Goal: Task Accomplishment & Management: Complete application form

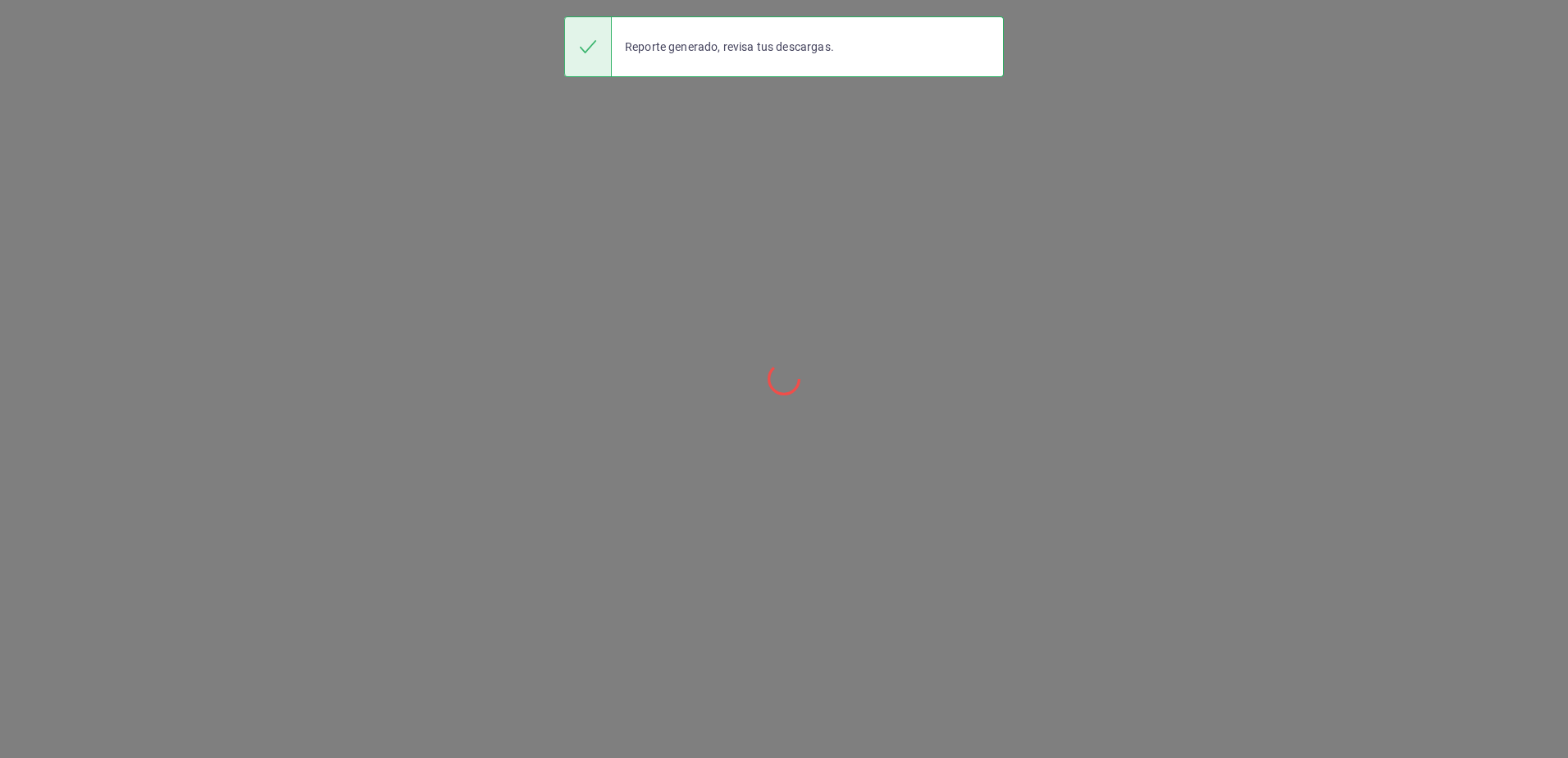
click at [519, 28] on div at bounding box center [784, 379] width 1568 height 758
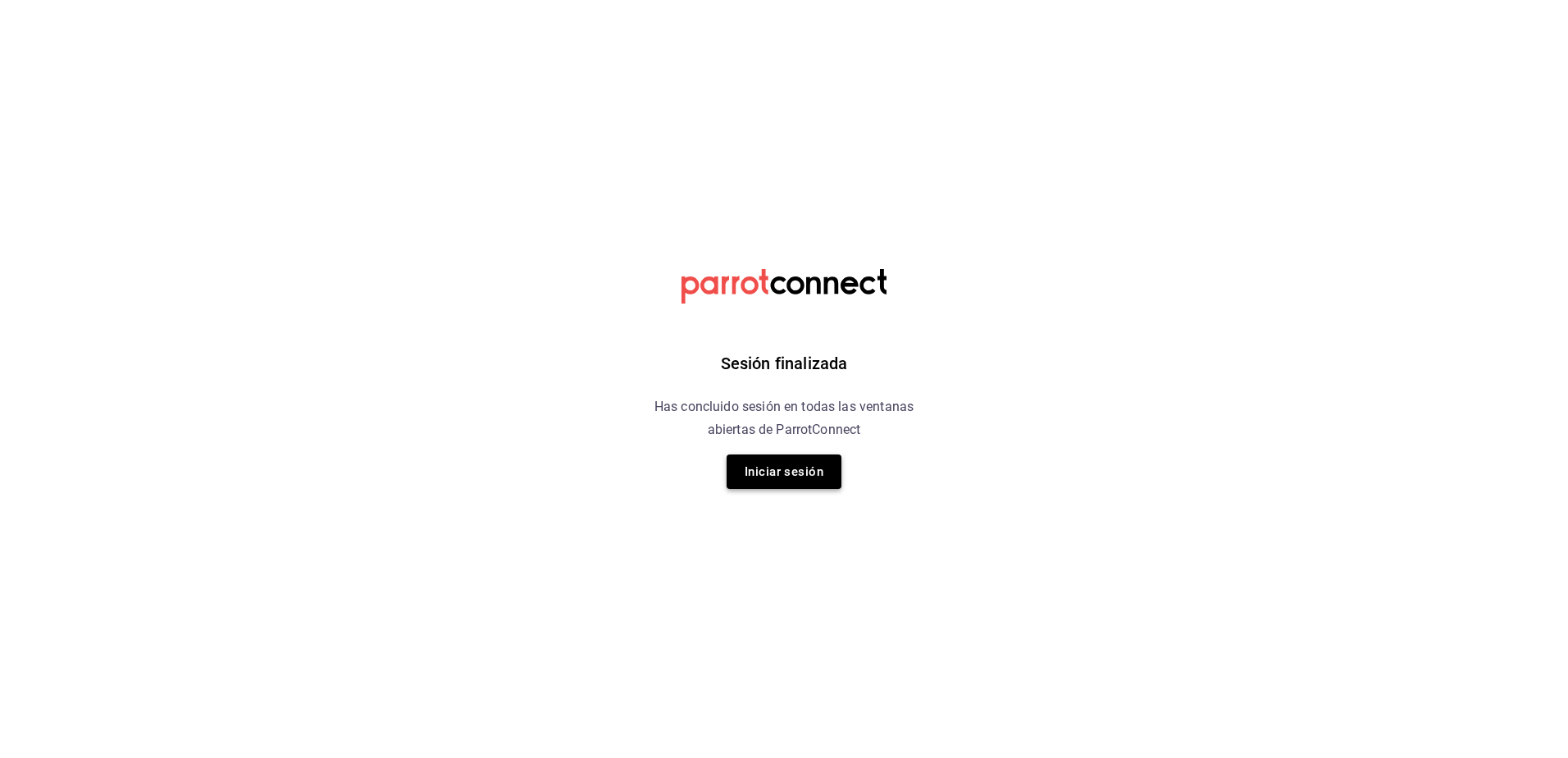
click at [792, 470] on button "Iniciar sesión" at bounding box center [784, 471] width 115 height 34
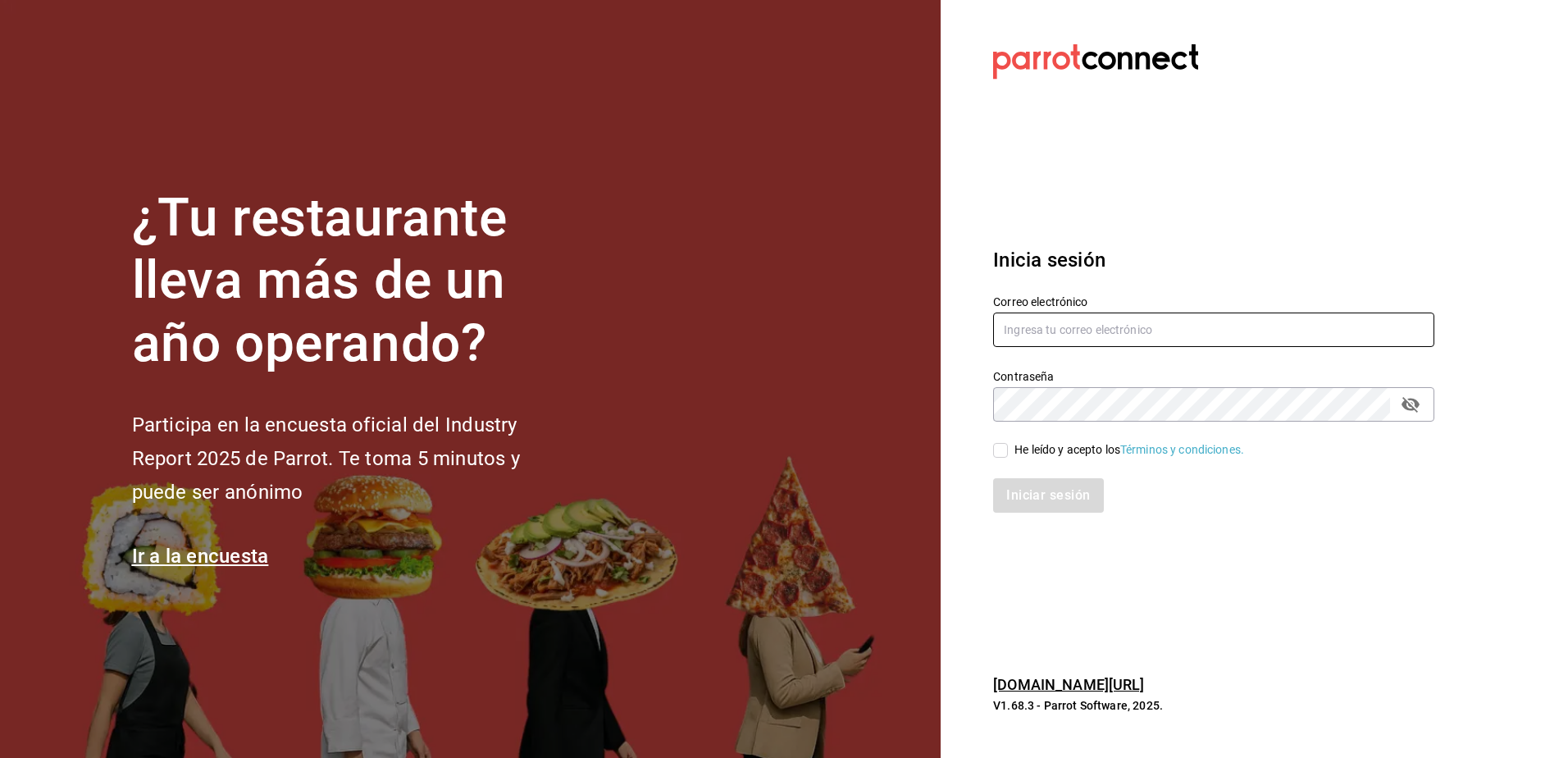
type input "[EMAIL_ADDRESS][DOMAIN_NAME]"
click at [1021, 447] on div "He leído y acepto los Términos y condiciones." at bounding box center [1129, 449] width 229 height 17
click at [1008, 447] on input "He leído y acepto los Términos y condiciones." at bounding box center [1001, 450] width 15 height 15
checkbox input "true"
click at [1034, 497] on button "Iniciar sesión" at bounding box center [1049, 495] width 111 height 34
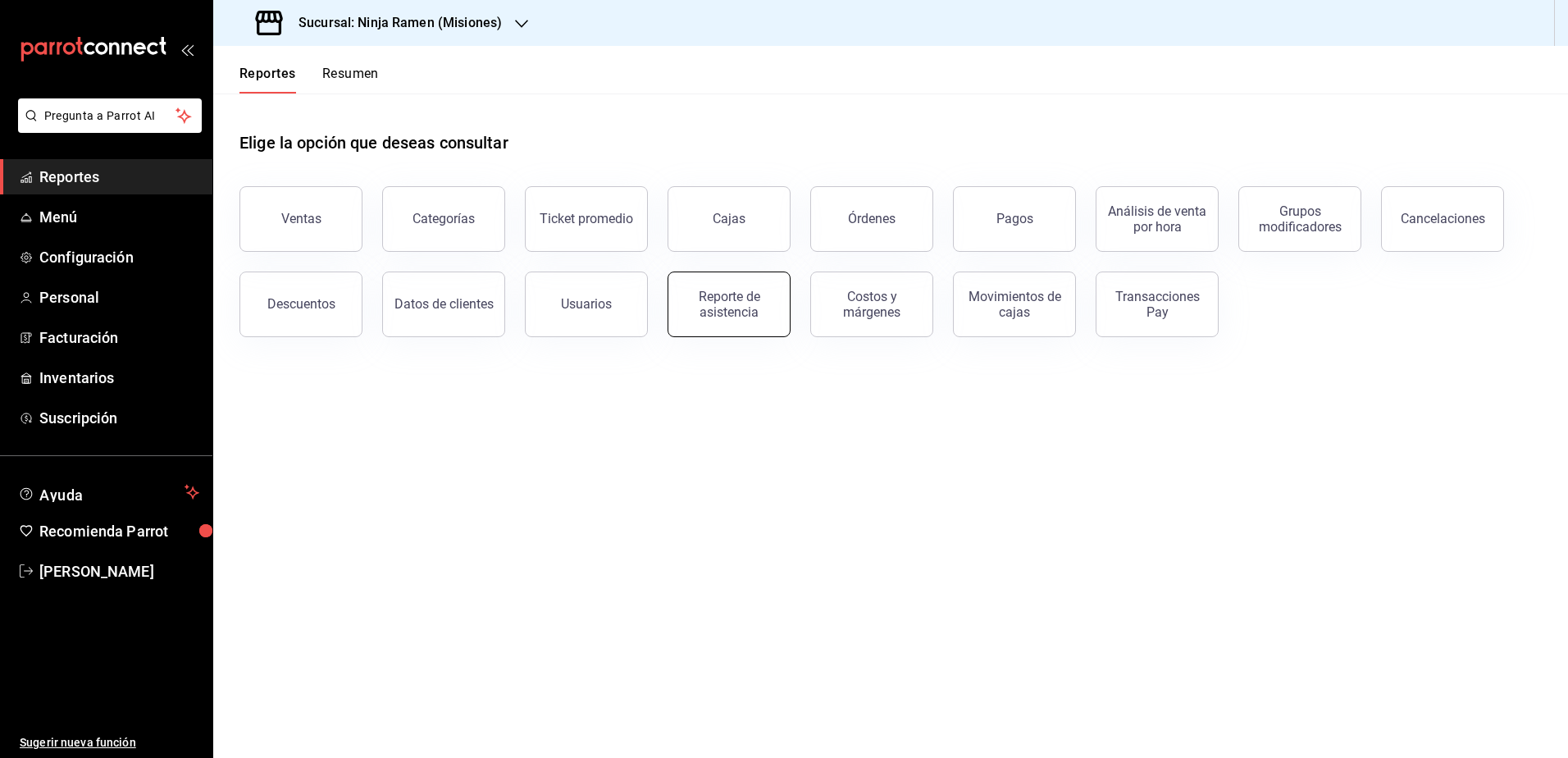
click at [749, 314] on div "Reporte de asistencia" at bounding box center [729, 304] width 102 height 31
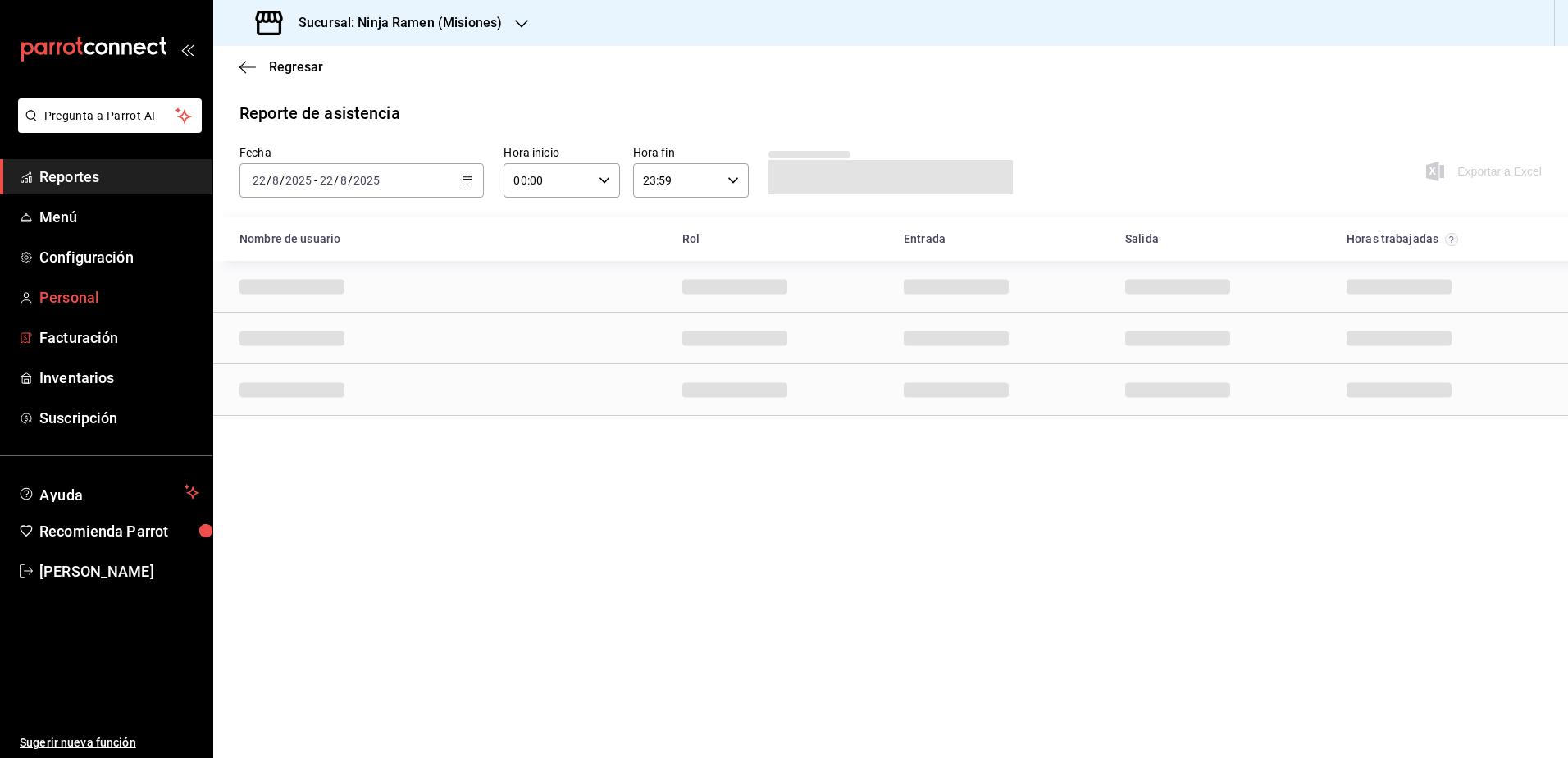
click at [101, 308] on span "Personal" at bounding box center [119, 296] width 160 height 22
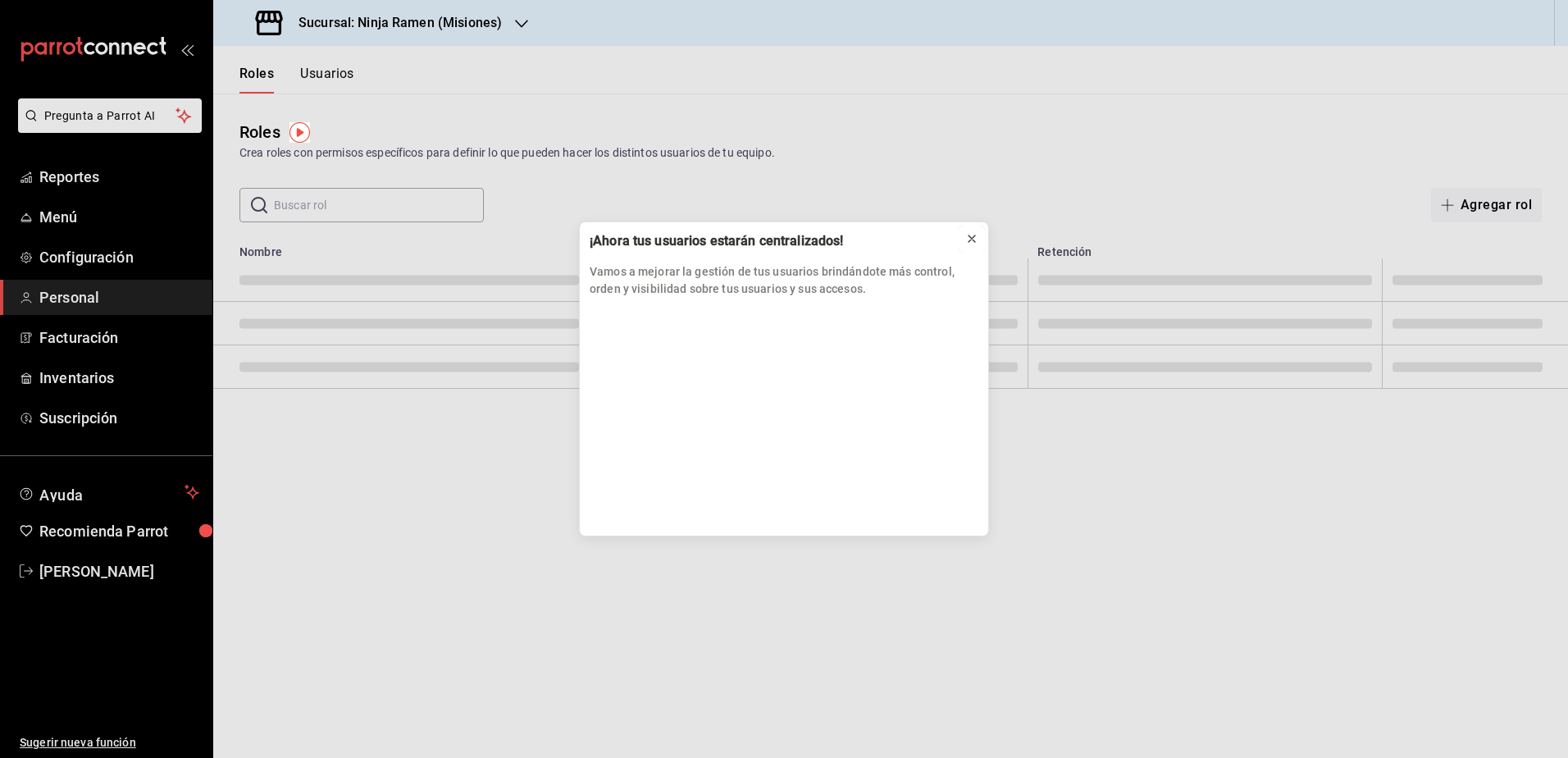
click at [972, 241] on icon at bounding box center [971, 239] width 13 height 13
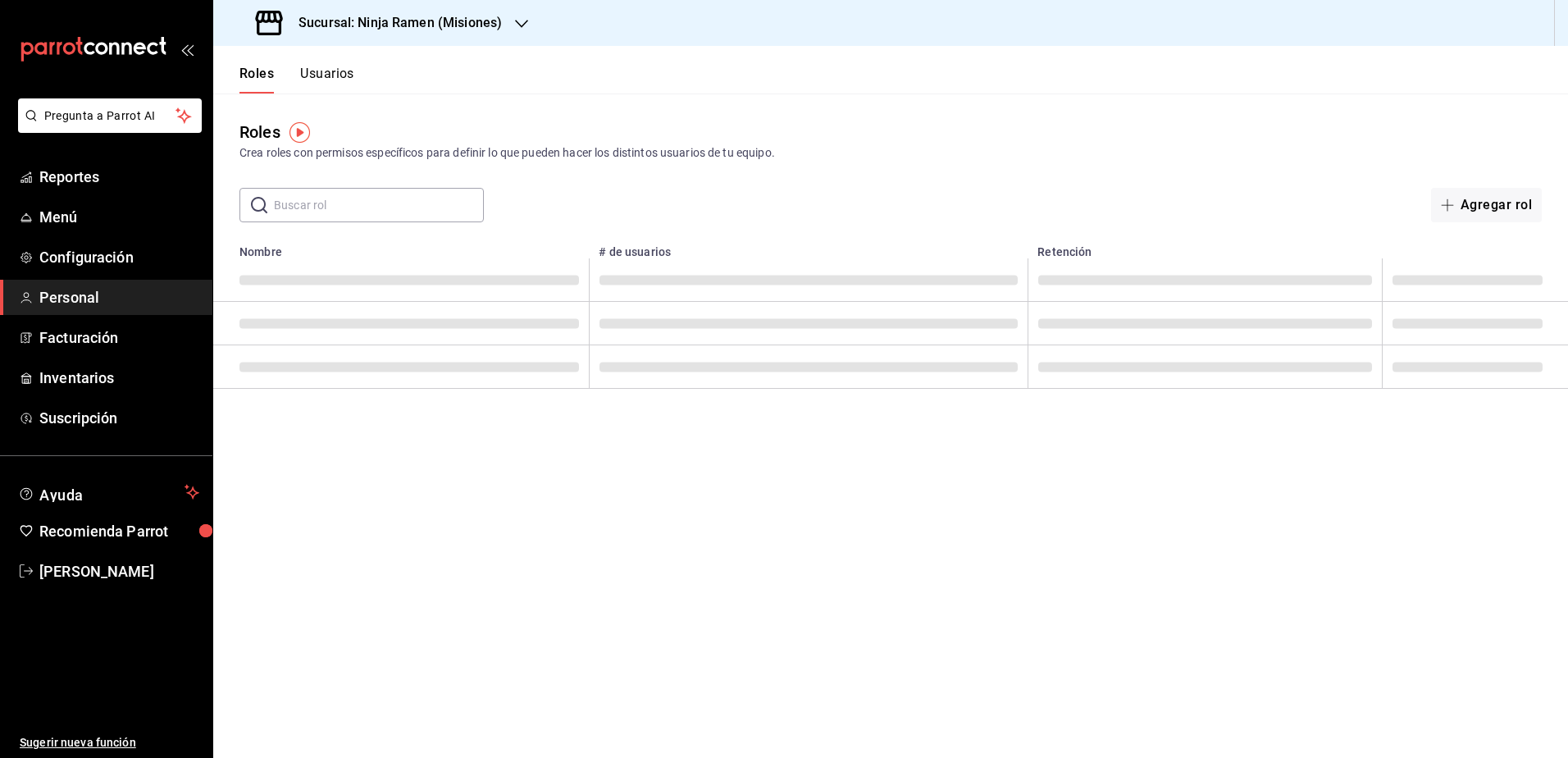
click at [328, 83] on button "Usuarios" at bounding box center [327, 79] width 54 height 28
click at [1476, 195] on button "Nuevo usuario" at bounding box center [1476, 205] width 129 height 34
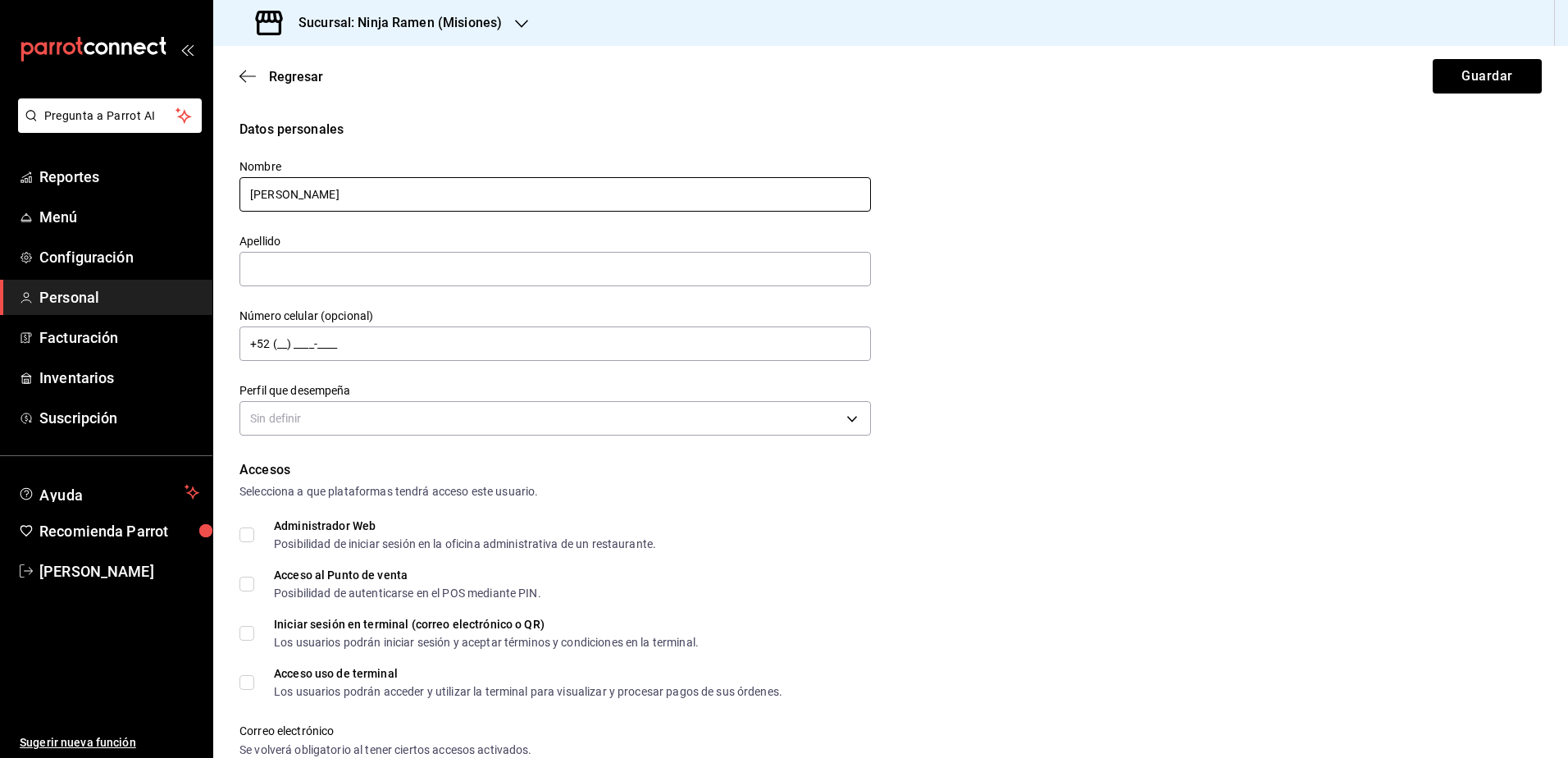
type input "[PERSON_NAME]"
type input "[PHONE_NUMBER]"
click at [753, 438] on div "Perfil que desempeña Sin definir" at bounding box center [555, 412] width 632 height 58
click at [759, 430] on body "Pregunta a Parrot AI Reportes Menú Configuración Personal Facturación Inventari…" at bounding box center [784, 379] width 1568 height 758
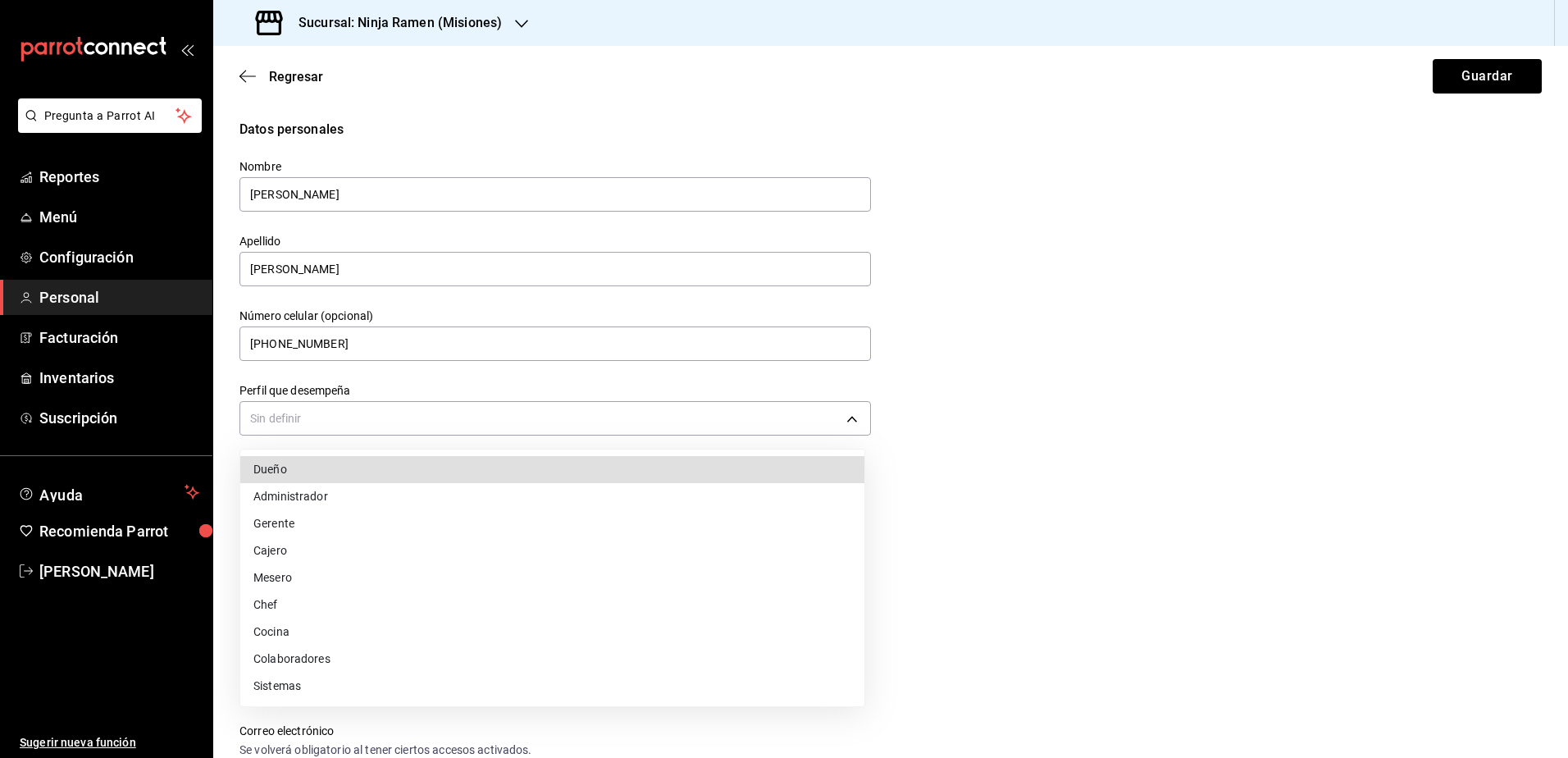
click at [571, 547] on li "Cajero" at bounding box center [552, 550] width 624 height 27
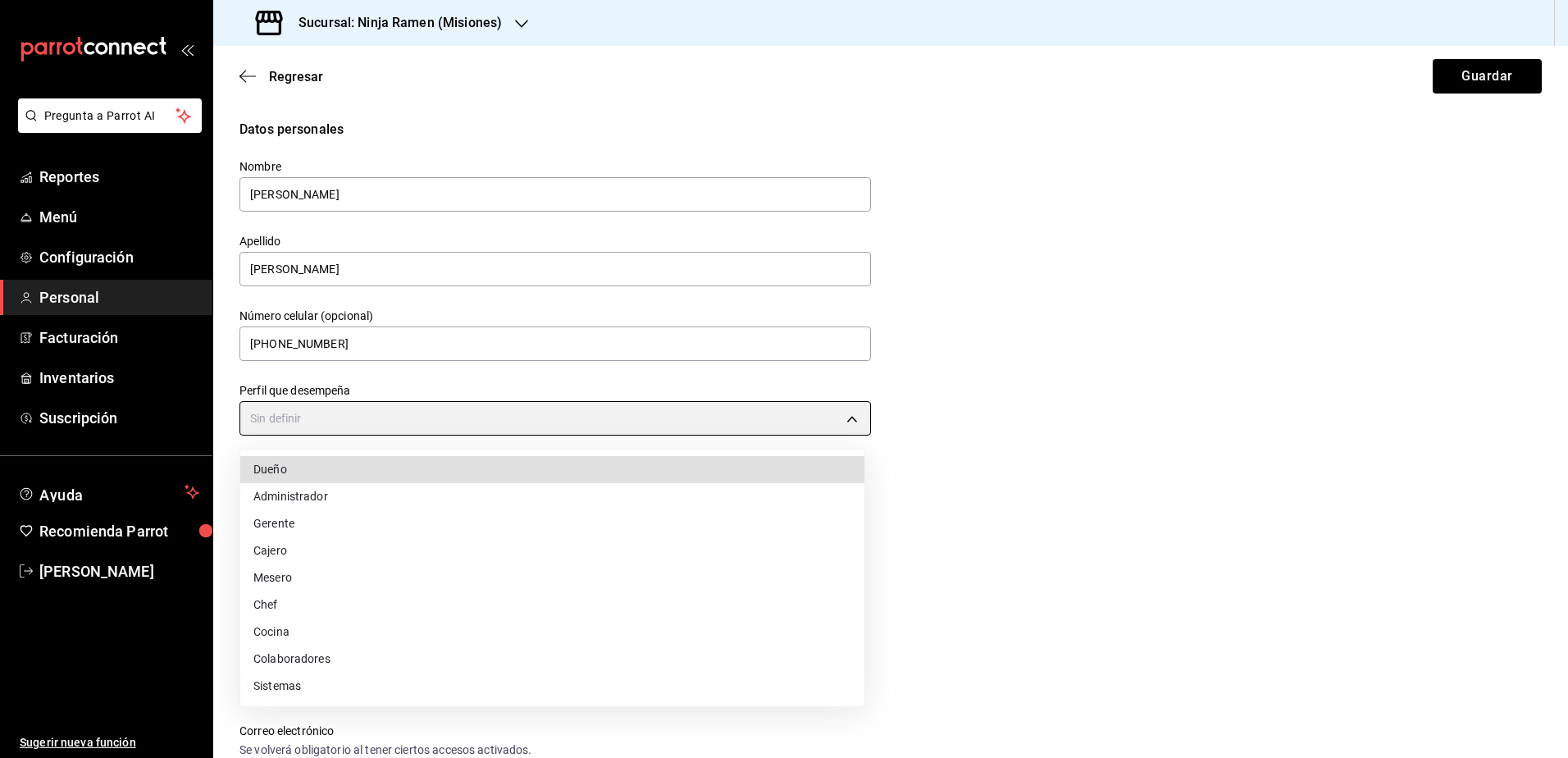
type input "CASHIER"
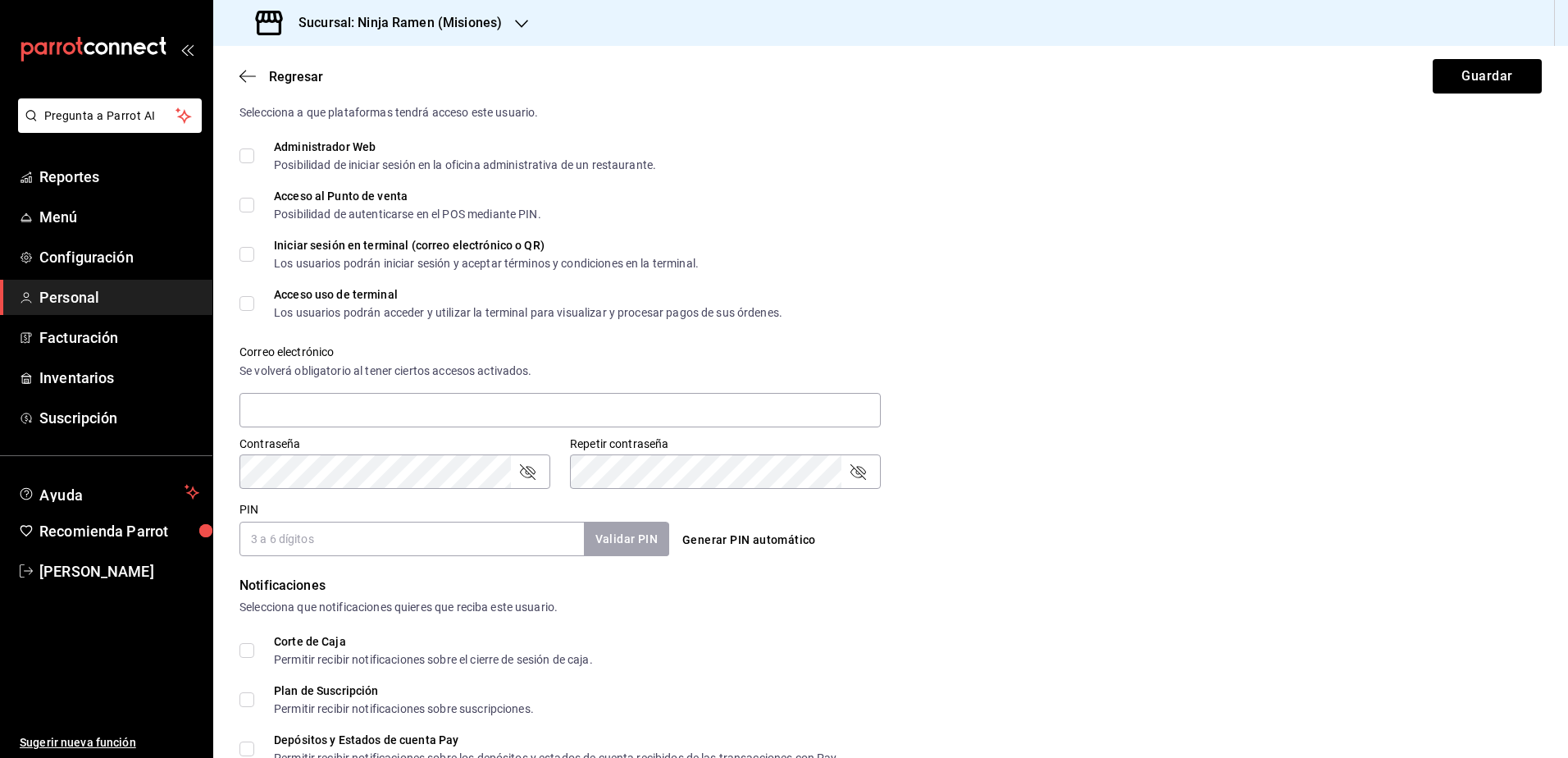
scroll to position [410, 0]
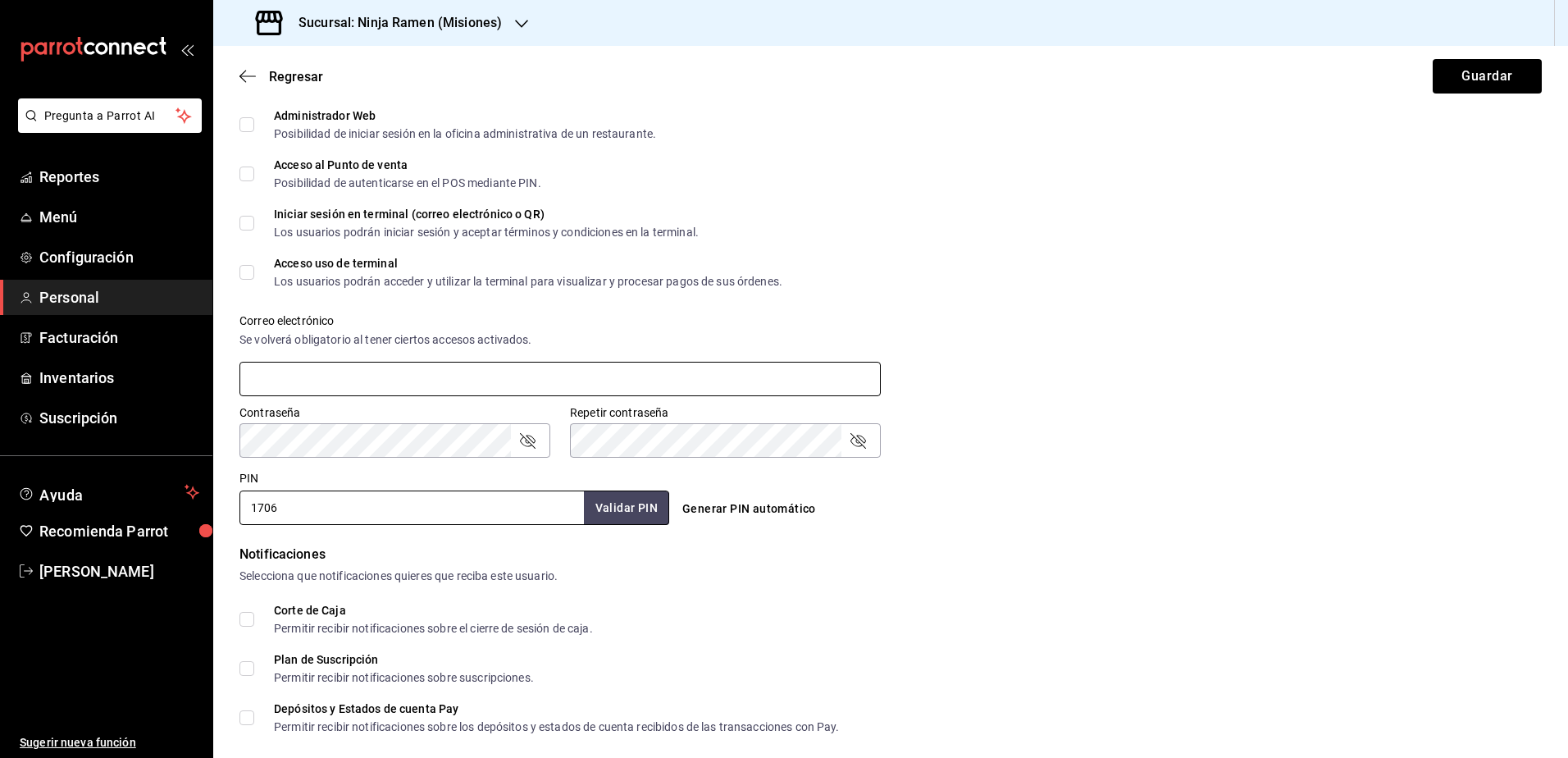
type input "1706"
click at [502, 378] on input "text" at bounding box center [560, 379] width 641 height 34
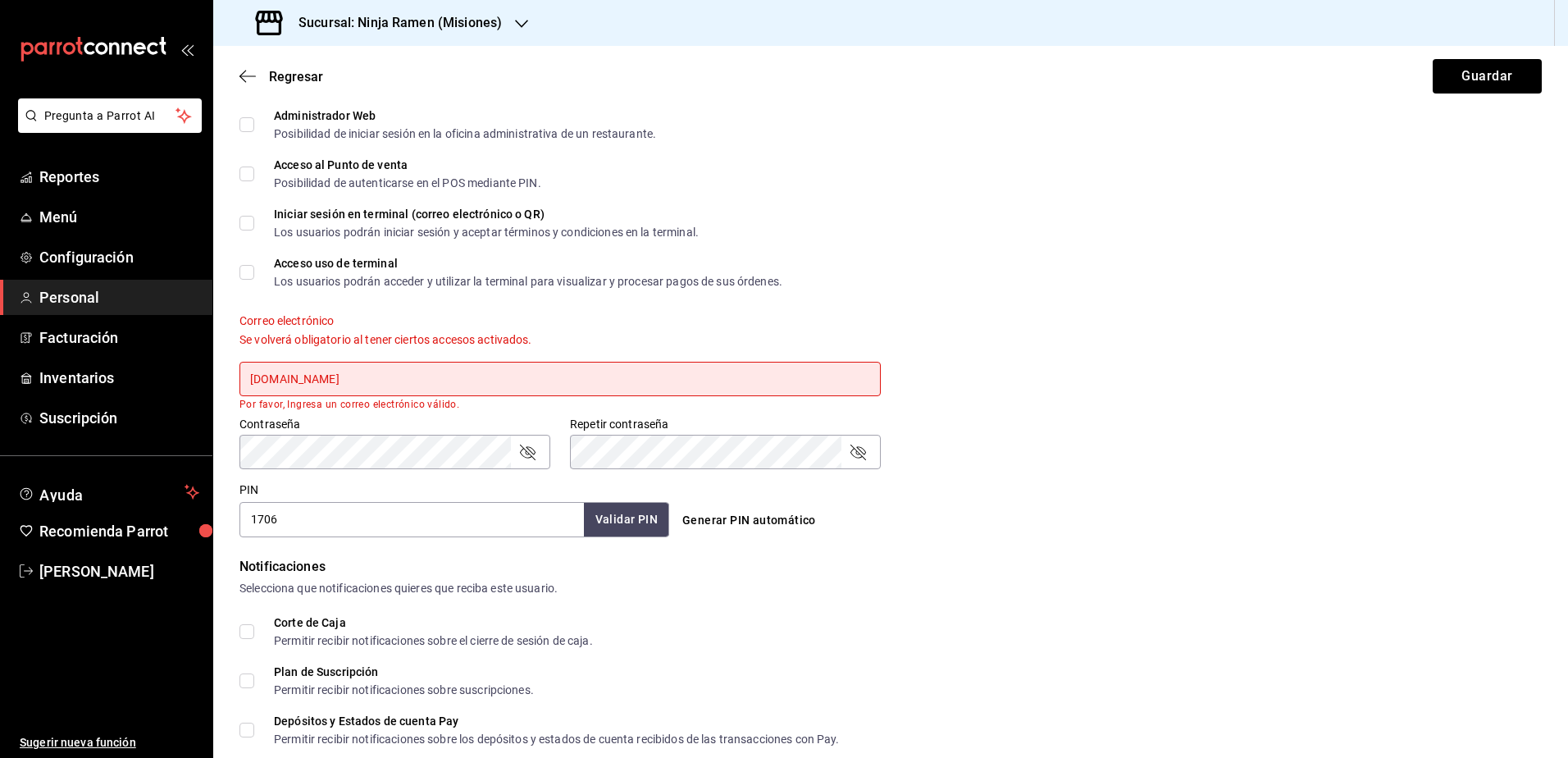
click at [301, 378] on input "[DOMAIN_NAME]" at bounding box center [560, 379] width 641 height 34
type input "[EMAIL_ADDRESS][DOMAIN_NAME]"
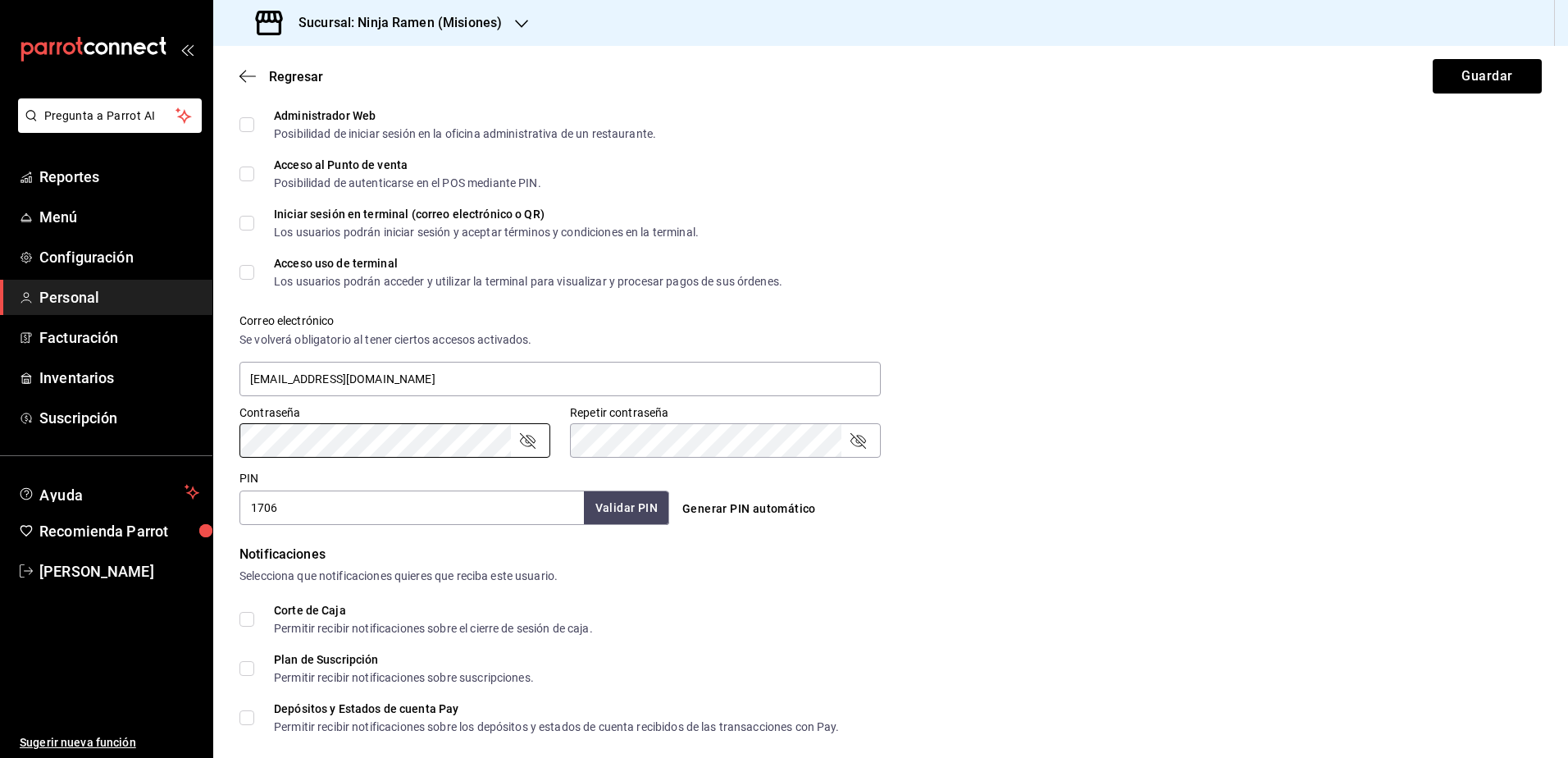
scroll to position [552, 0]
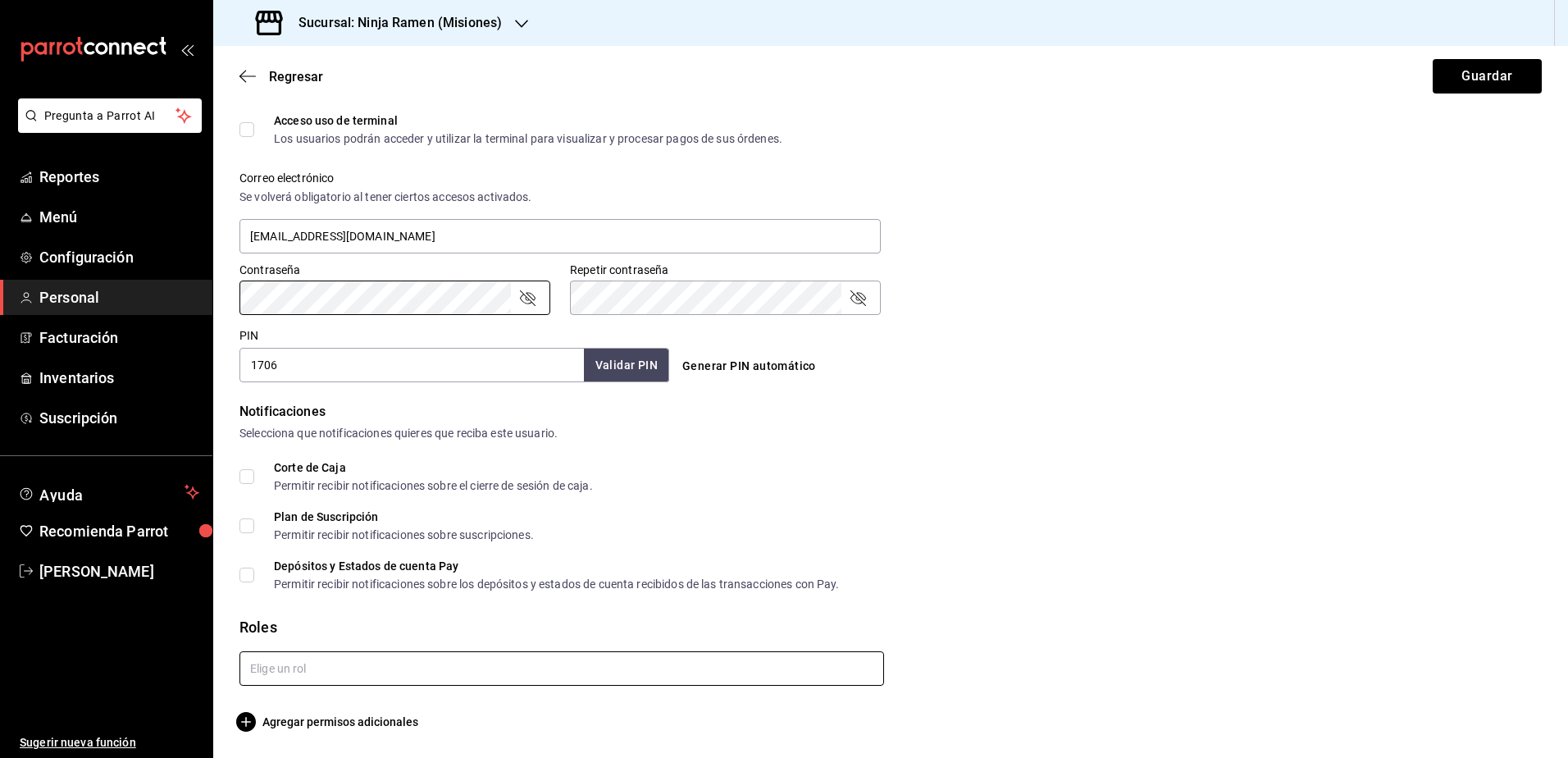
click at [630, 676] on input "text" at bounding box center [562, 668] width 645 height 34
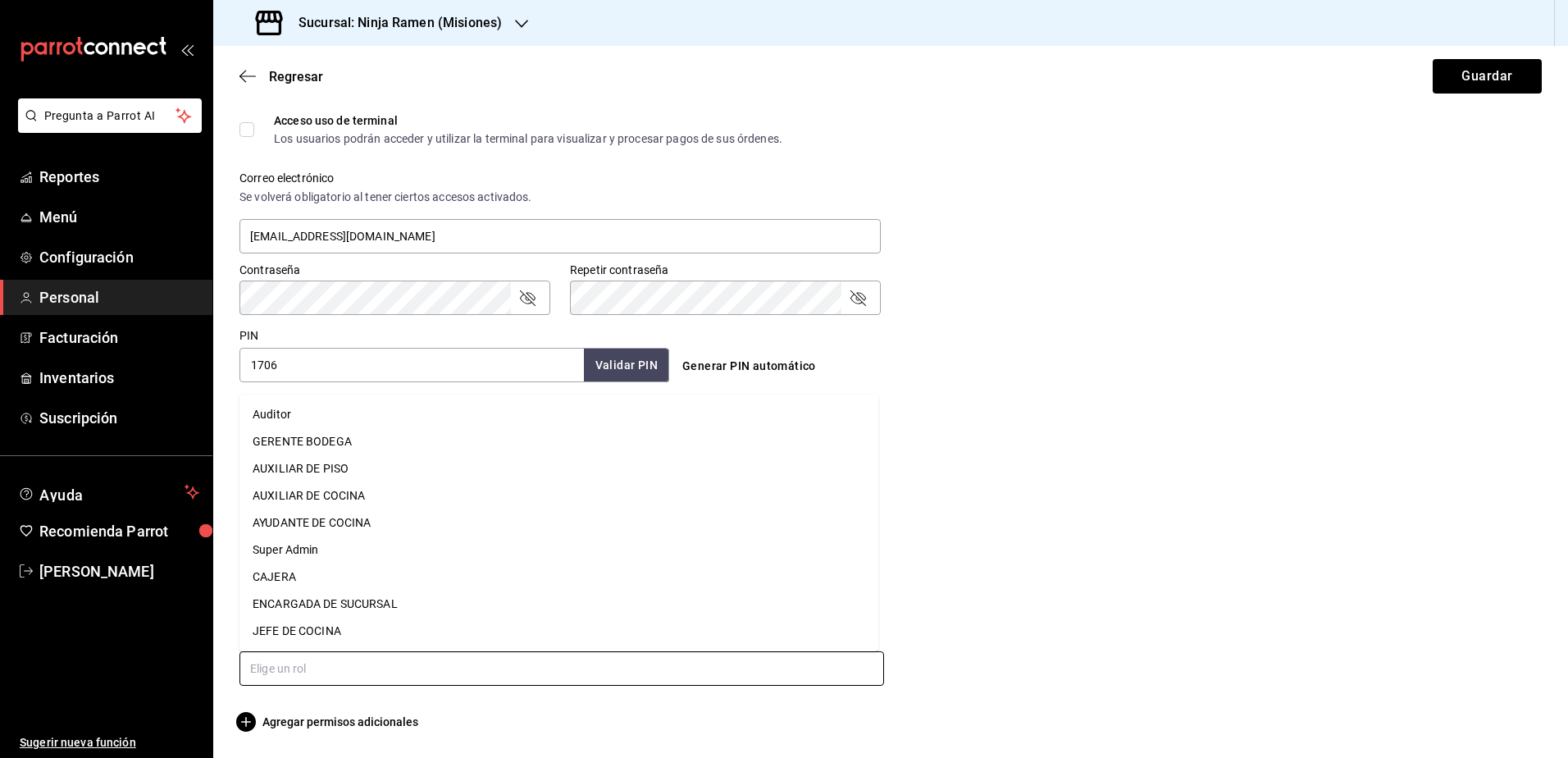
click at [325, 574] on li "CAJERA" at bounding box center [559, 577] width 639 height 27
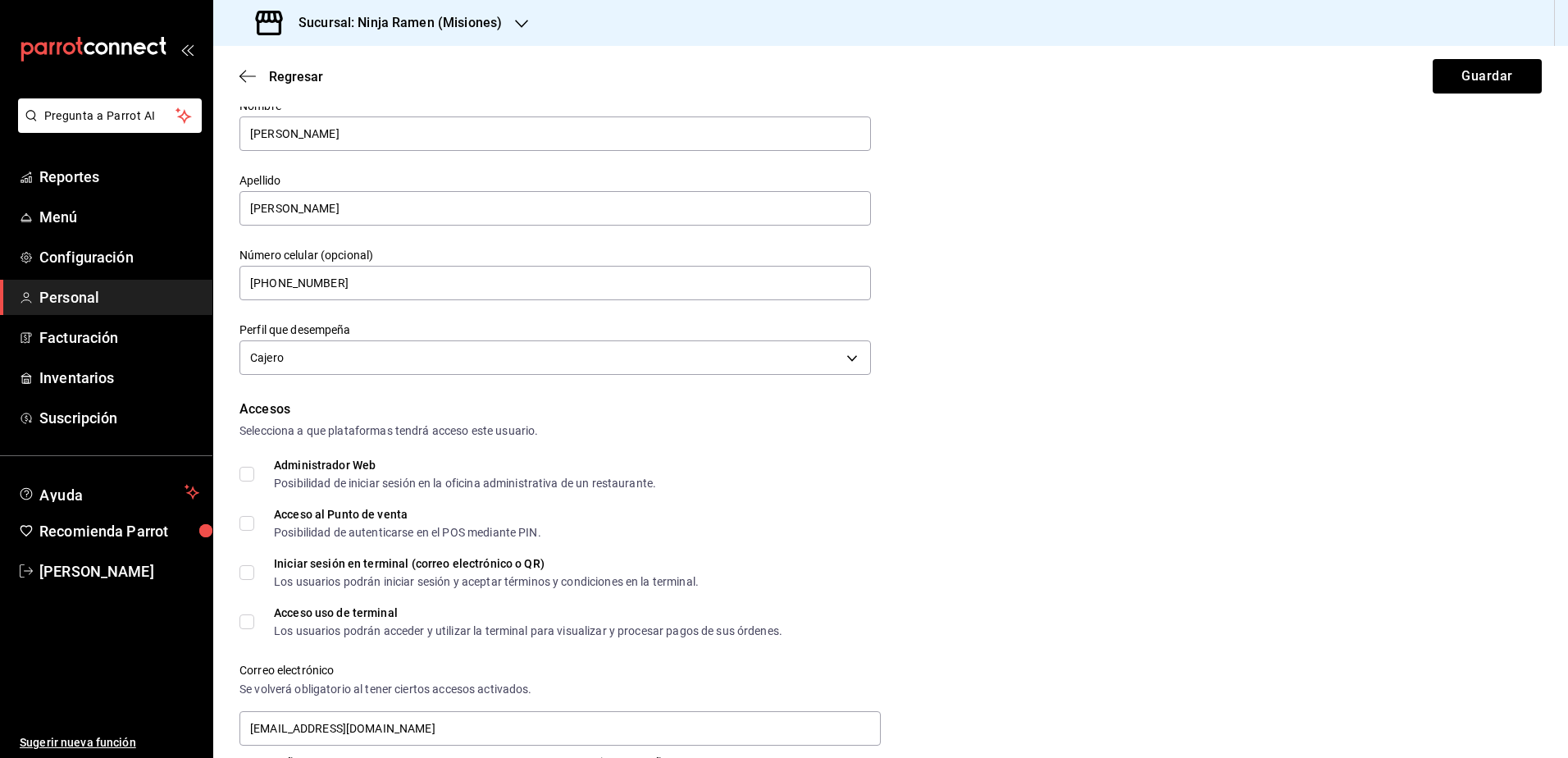
scroll to position [22, 0]
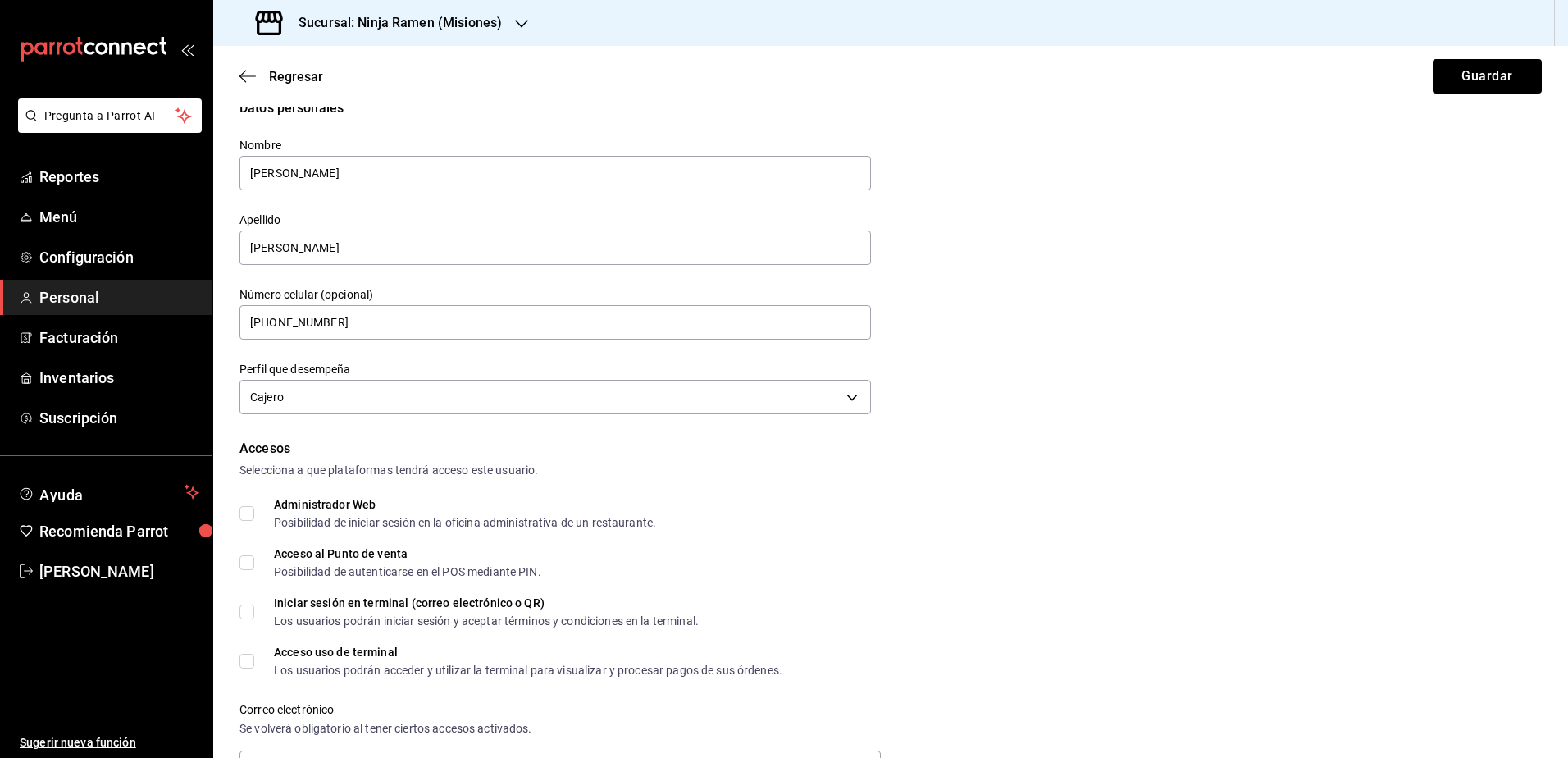
checkbox input "true"
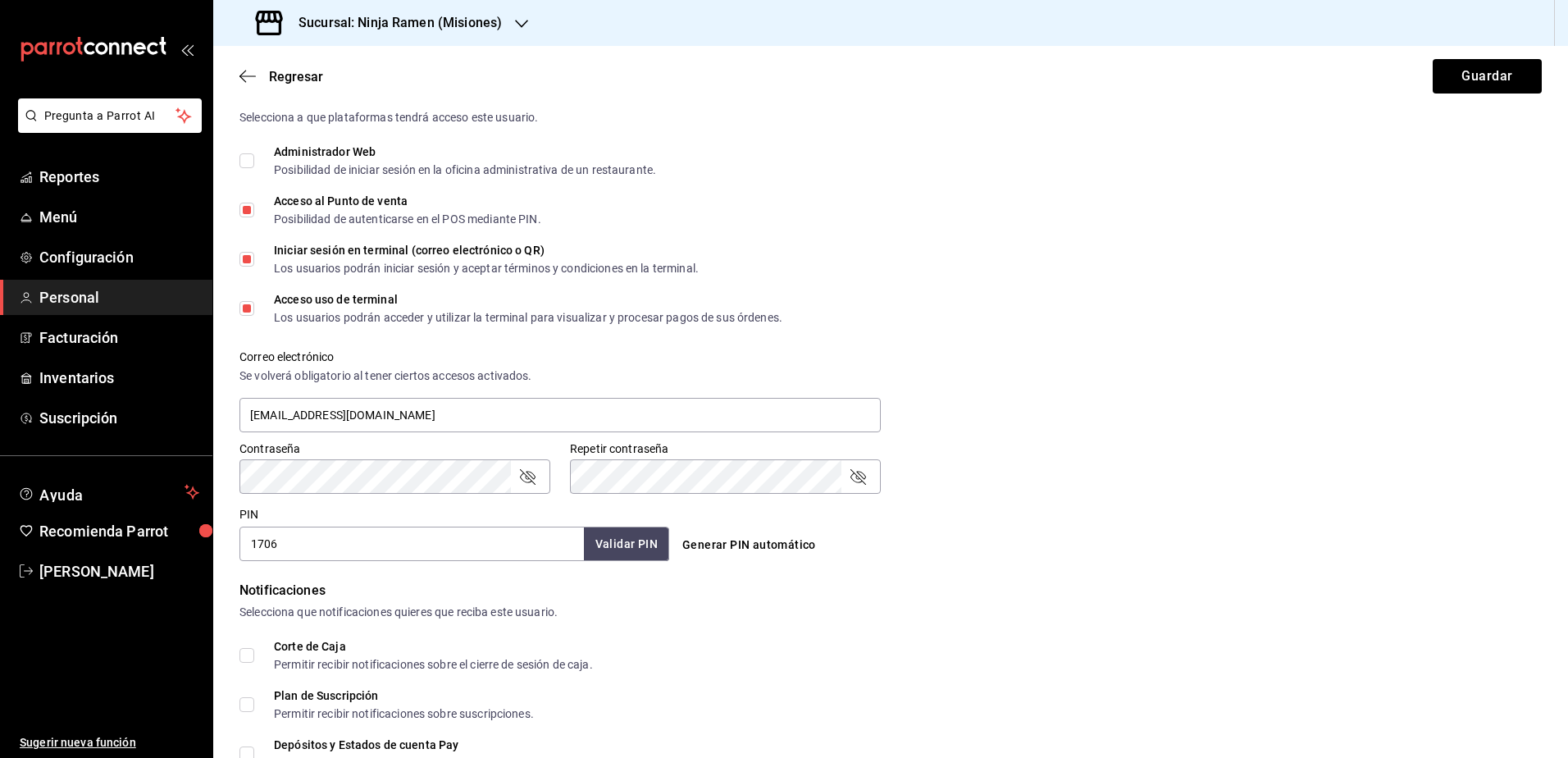
scroll to position [607, 0]
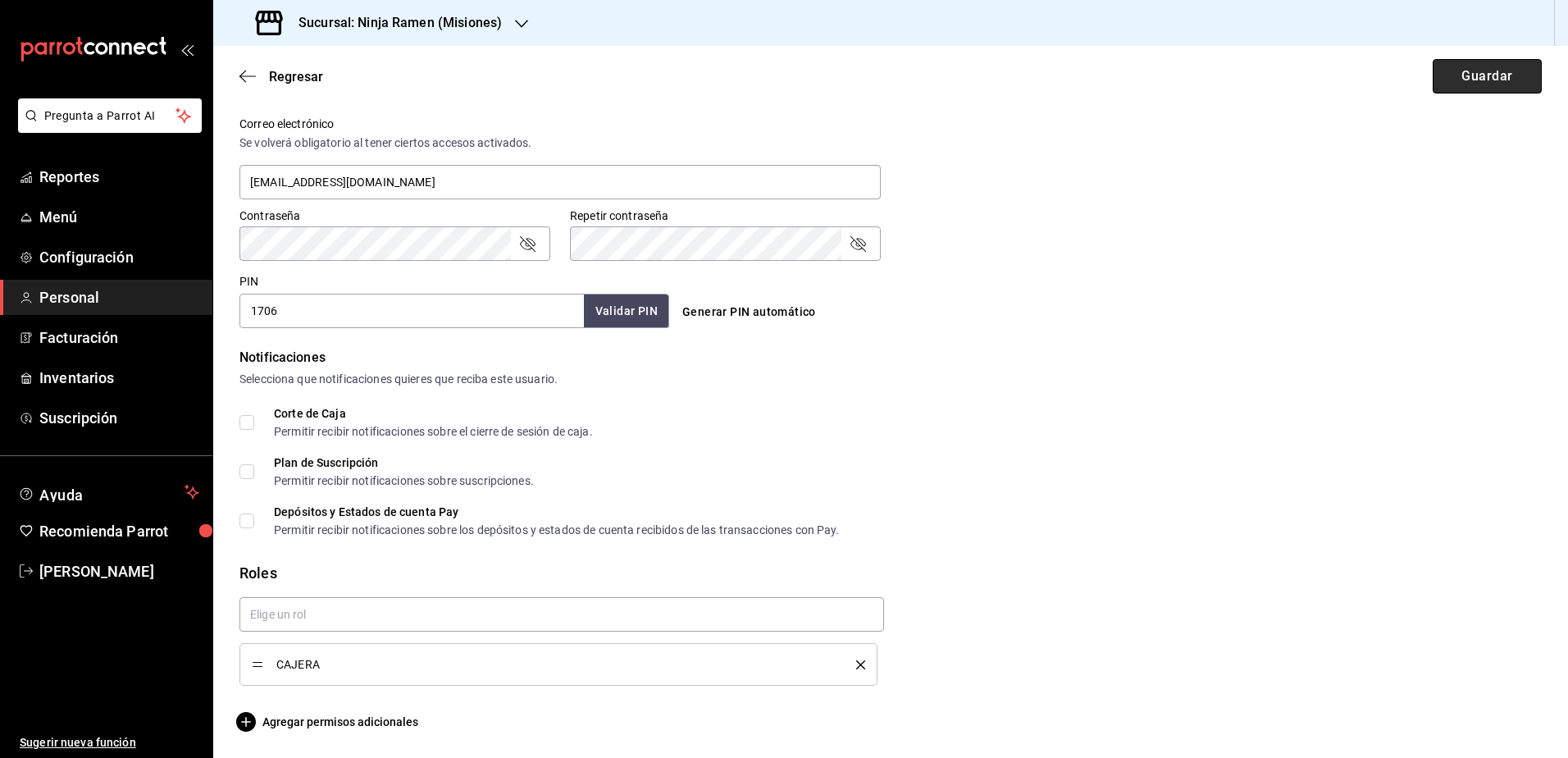
click at [1464, 76] on button "Guardar" at bounding box center [1488, 76] width 110 height 34
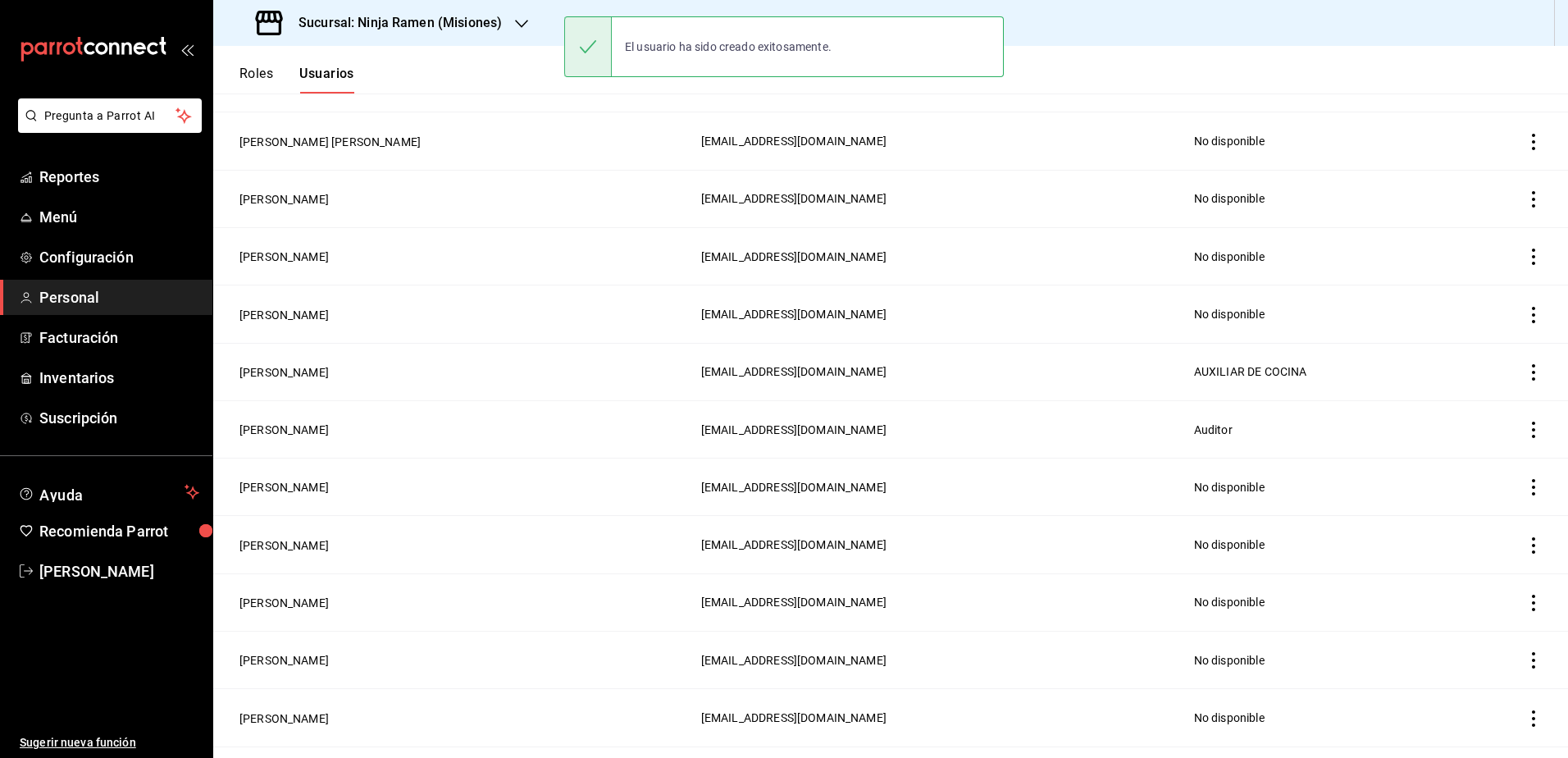
scroll to position [665, 0]
